Goal: Transaction & Acquisition: Purchase product/service

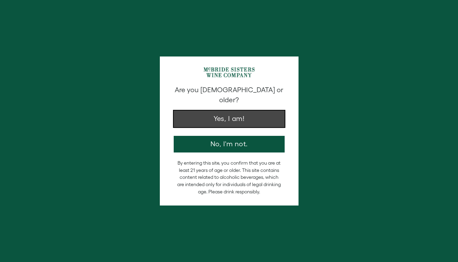
click at [202, 111] on button "Yes, I am!" at bounding box center [229, 119] width 111 height 17
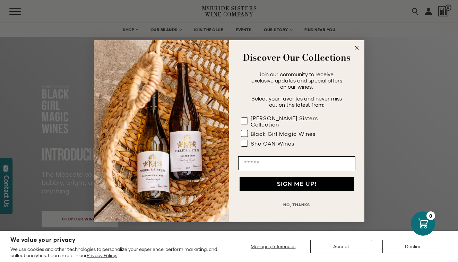
click at [358, 49] on circle "Close dialog" at bounding box center [356, 48] width 8 height 8
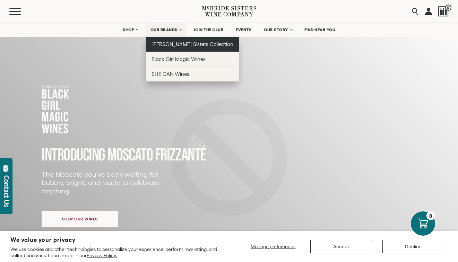
click at [160, 42] on span "[PERSON_NAME] Sisters Collection" at bounding box center [192, 44] width 82 height 6
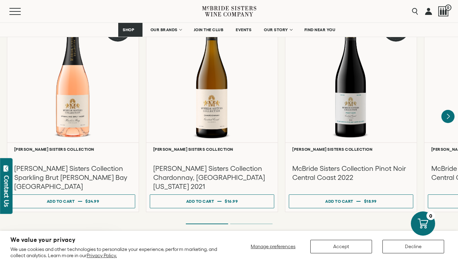
scroll to position [596, 0]
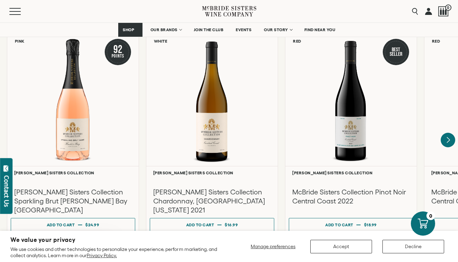
click at [446, 134] on icon "Next" at bounding box center [447, 140] width 15 height 15
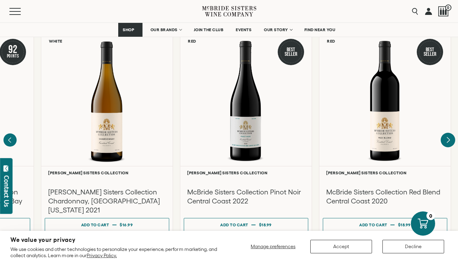
click at [0, 0] on div at bounding box center [0, 0] width 0 height 0
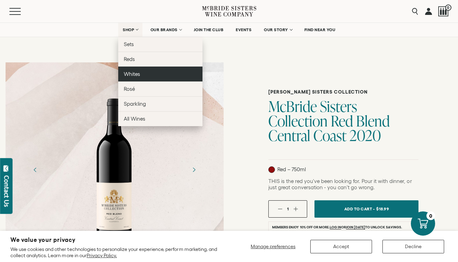
click at [128, 76] on span "Whites" at bounding box center [132, 74] width 16 height 6
